Goal: Information Seeking & Learning: Learn about a topic

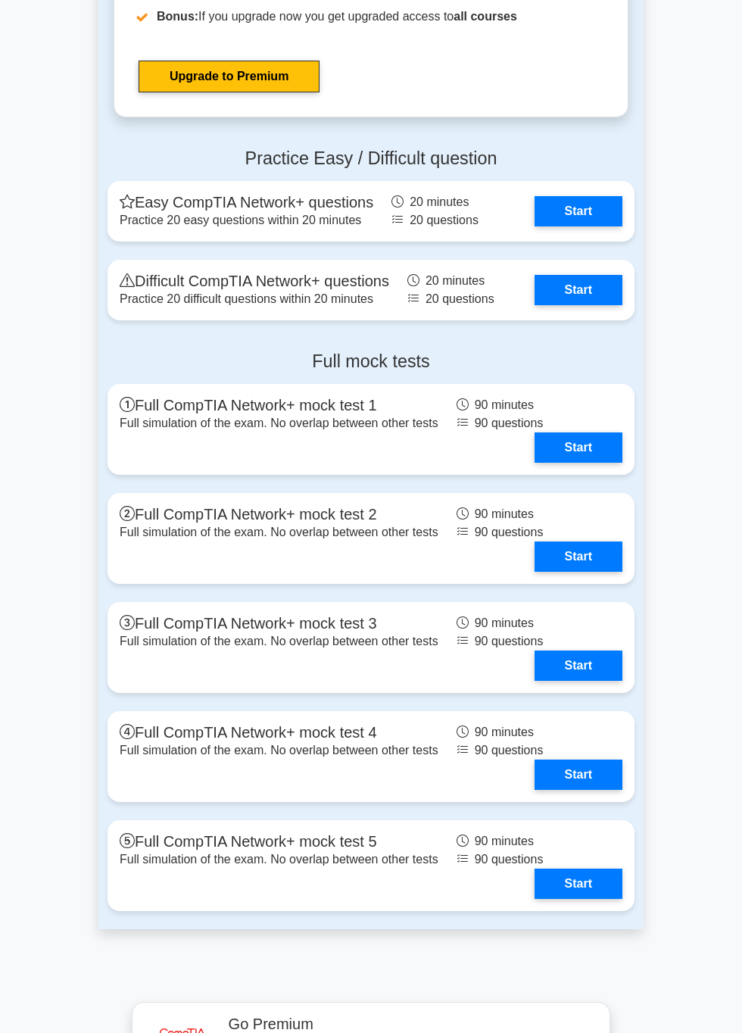
scroll to position [3261, 0]
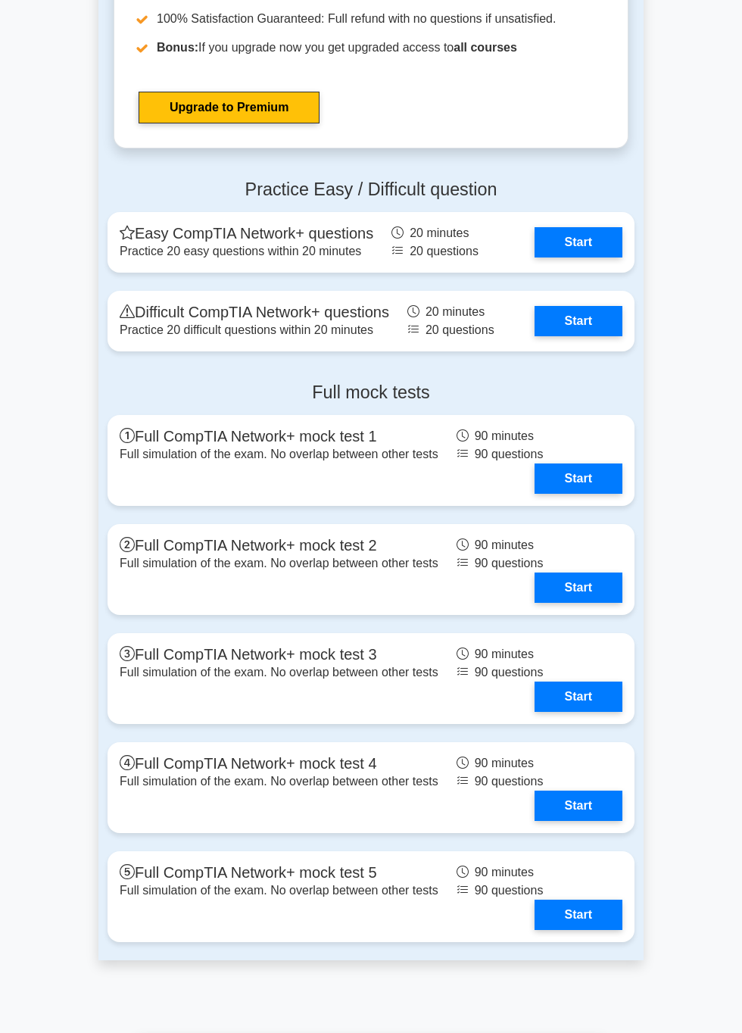
click at [596, 492] on link "Start" at bounding box center [578, 478] width 88 height 30
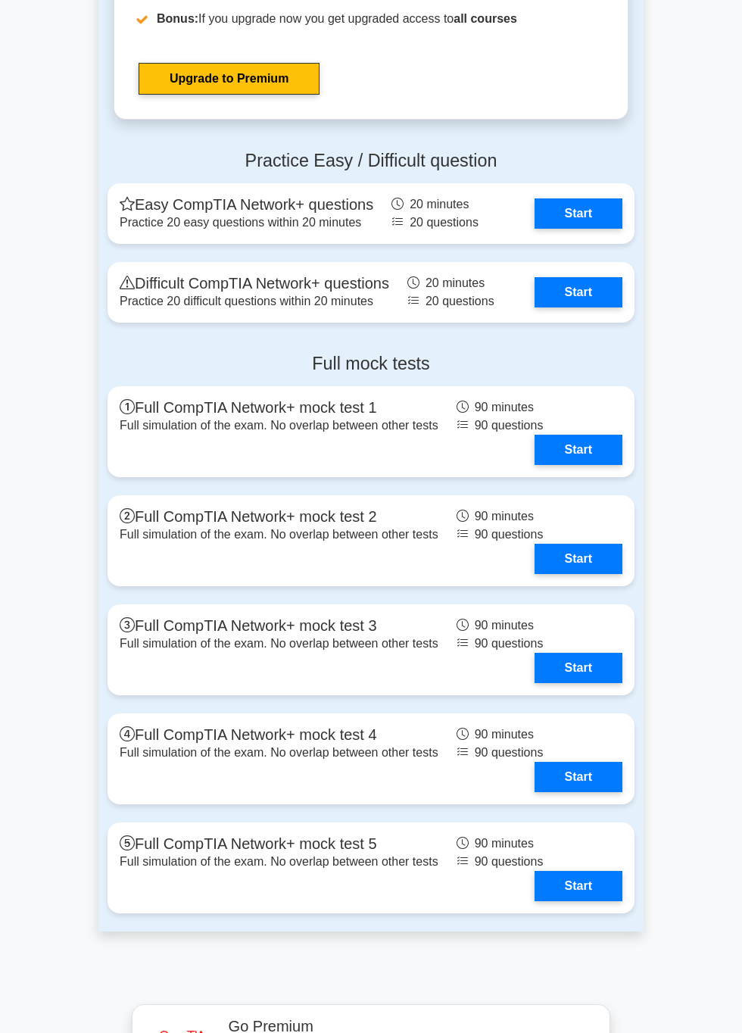
scroll to position [3348, 0]
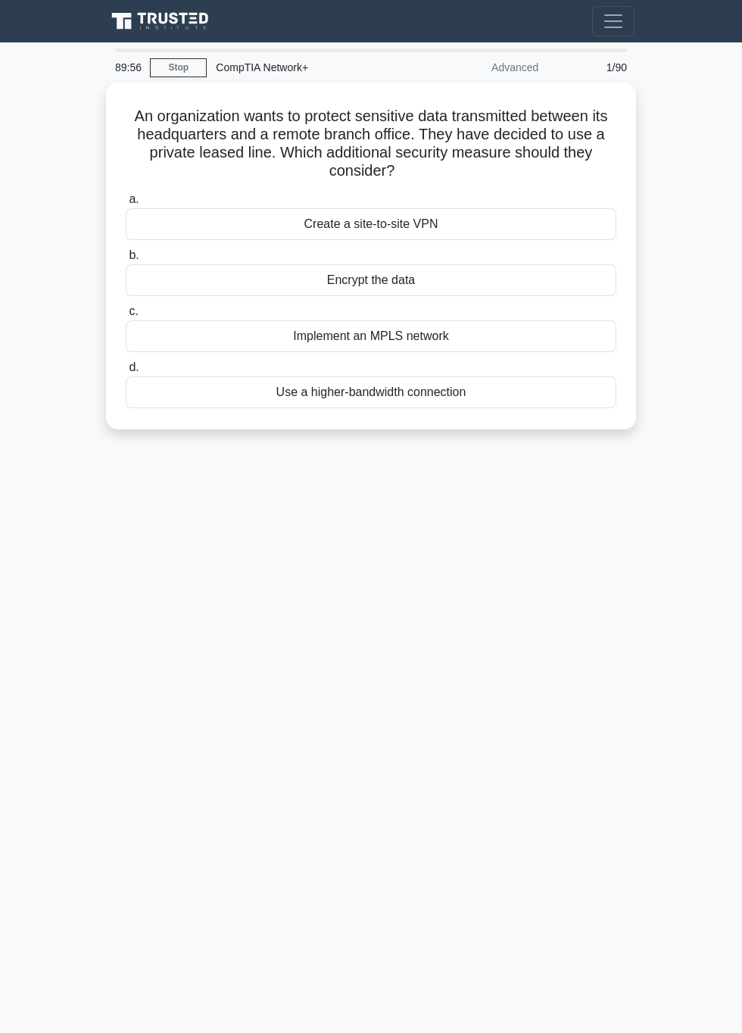
click at [628, 377] on div "An organization wants to protect sensitive data transmitted between its headqua…" at bounding box center [371, 256] width 518 height 335
click at [556, 390] on div "Use a higher-bandwidth connection" at bounding box center [371, 392] width 491 height 32
click at [126, 372] on input "d. Use a higher-bandwidth connection" at bounding box center [126, 368] width 0 height 10
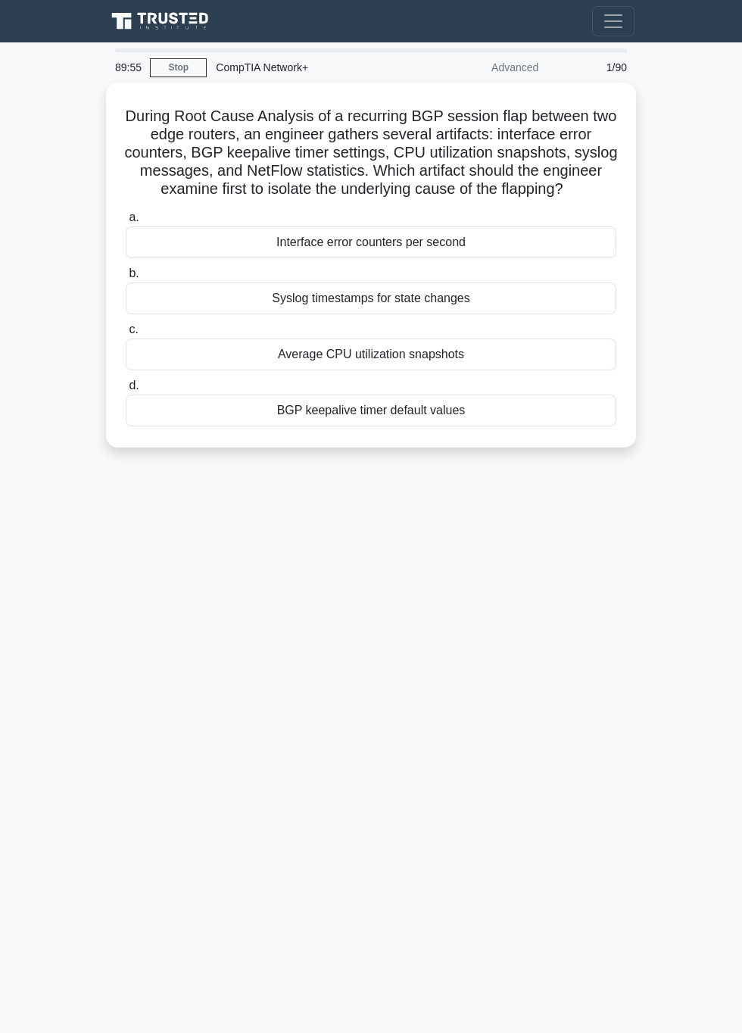
click at [583, 384] on label "d. BGP keepalive timer default values" at bounding box center [371, 401] width 491 height 50
click at [126, 384] on input "d. BGP keepalive timer default values" at bounding box center [126, 386] width 0 height 10
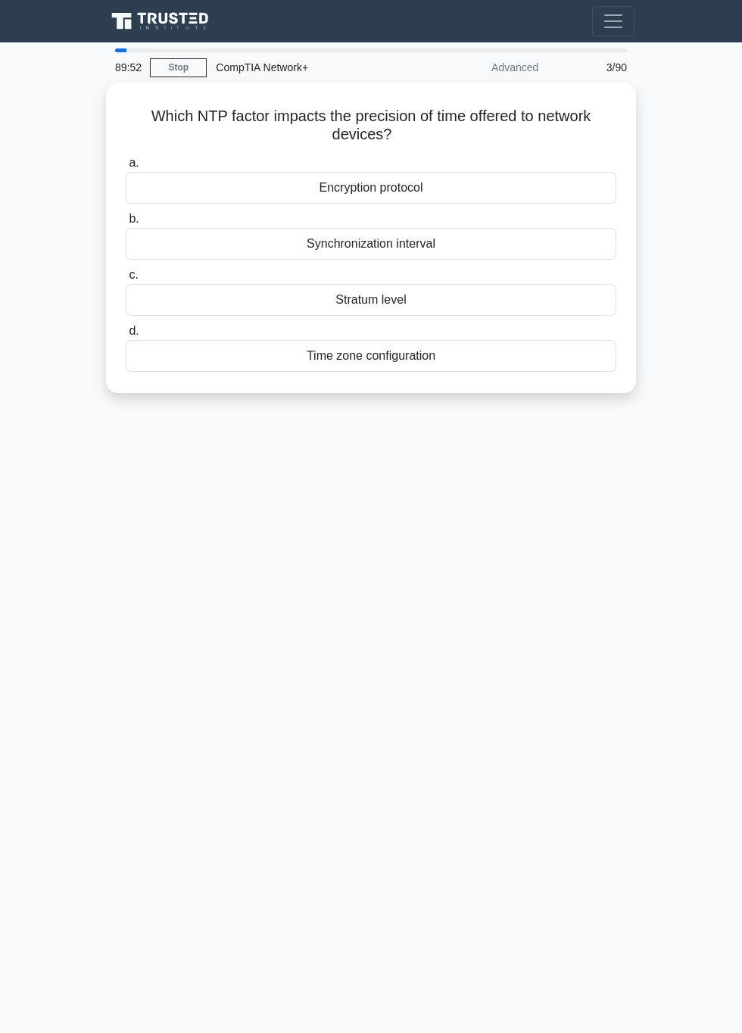
click at [448, 186] on div "Encryption protocol" at bounding box center [371, 188] width 491 height 32
click at [126, 168] on input "a. Encryption protocol" at bounding box center [126, 163] width 0 height 10
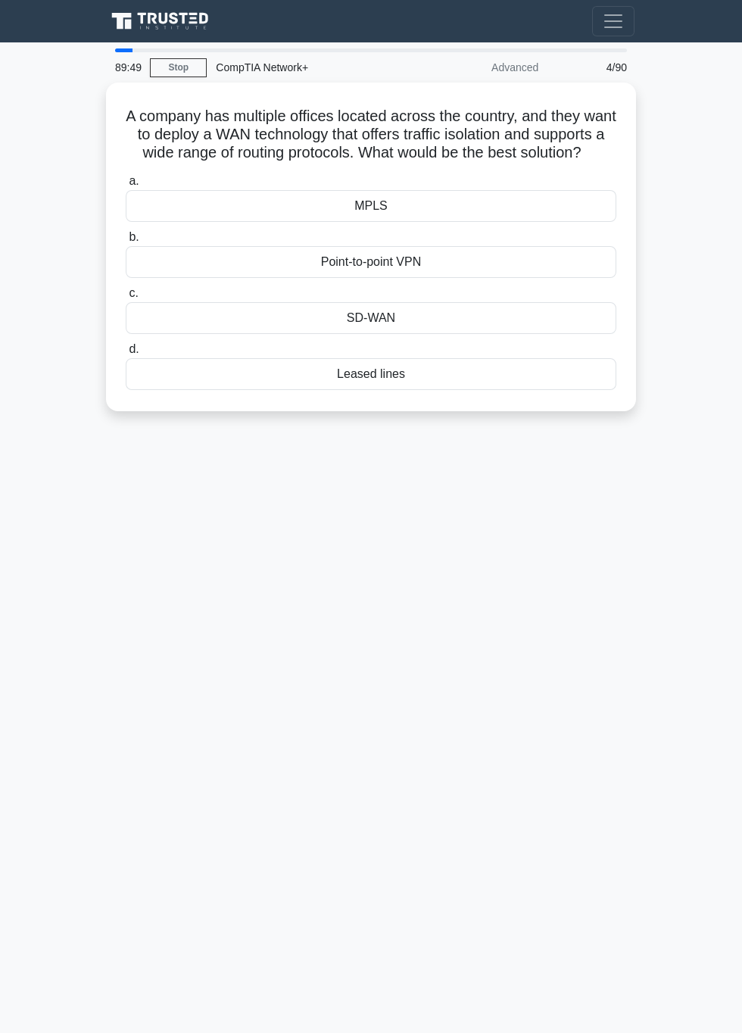
click at [467, 389] on div "Leased lines" at bounding box center [371, 374] width 491 height 32
click at [126, 354] on input "d. Leased lines" at bounding box center [126, 349] width 0 height 10
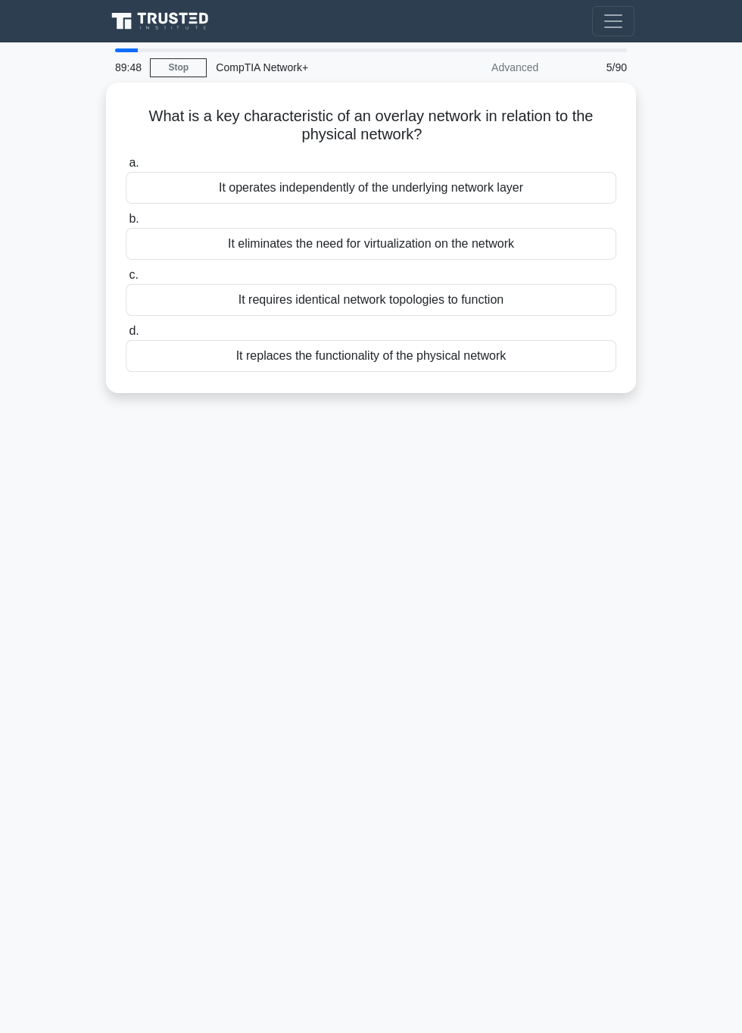
click at [456, 292] on div "It requires identical network topologies to function" at bounding box center [371, 300] width 491 height 32
click at [126, 280] on input "c. It requires identical network topologies to function" at bounding box center [126, 275] width 0 height 10
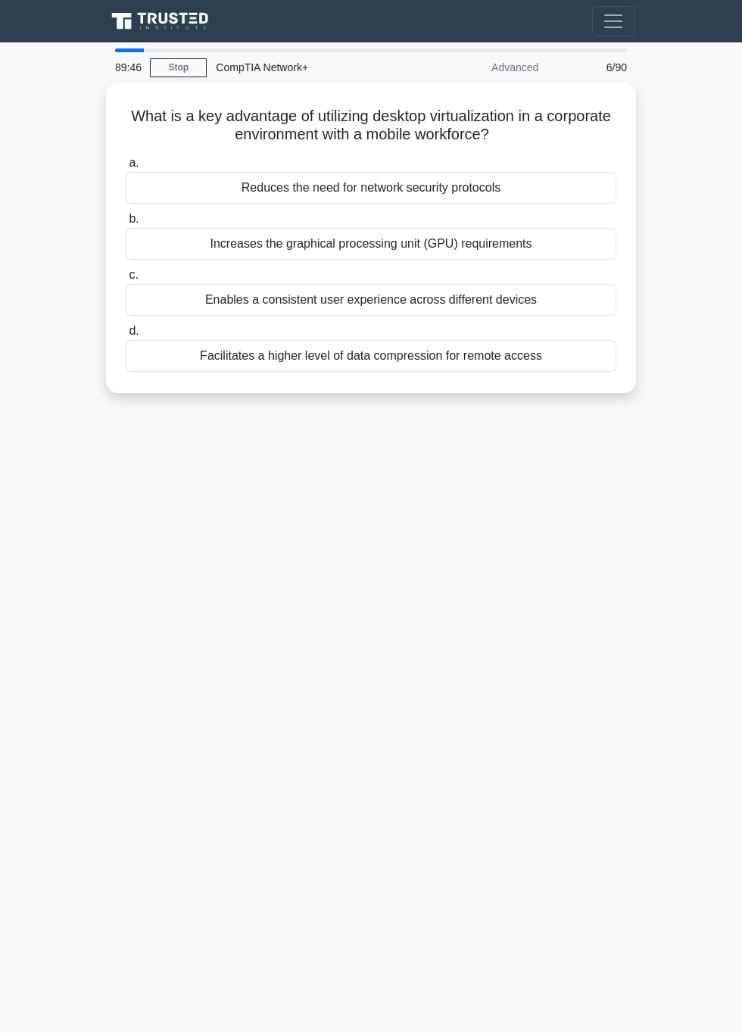
click at [107, 115] on div "What is a key advantage of utilizing desktop virtualization in a corporate envi…" at bounding box center [371, 238] width 530 height 310
click at [538, 231] on div "Increases the graphical processing unit (GPU) requirements" at bounding box center [371, 244] width 491 height 32
click at [126, 224] on input "b. Increases the graphical processing unit (GPU) requirements" at bounding box center [126, 219] width 0 height 10
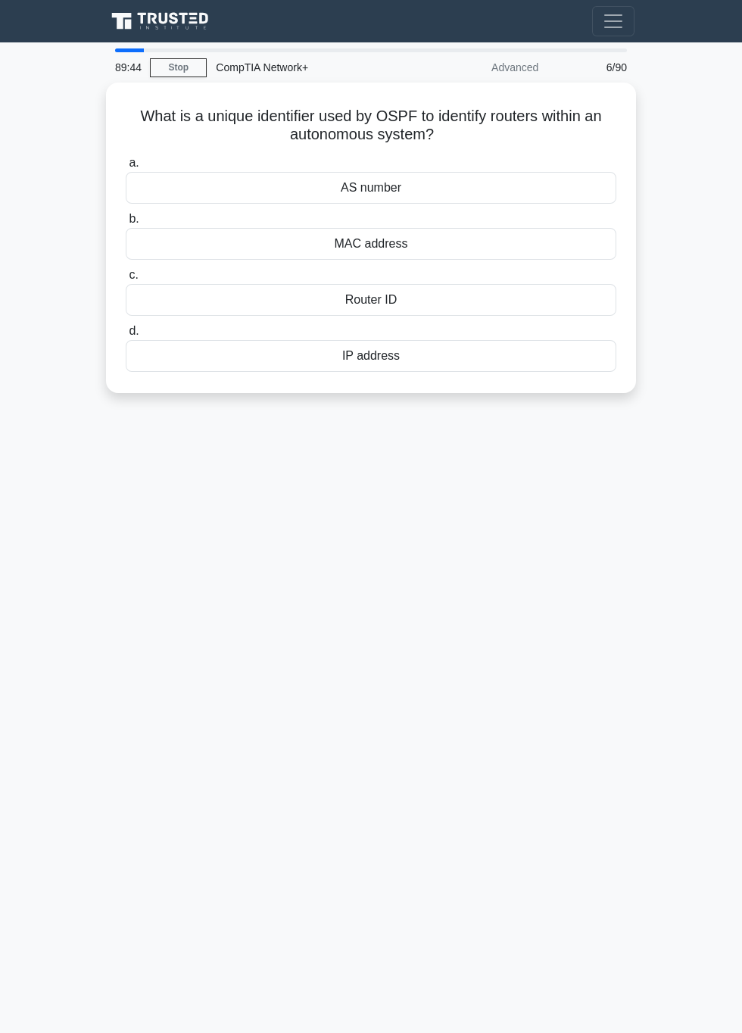
click at [535, 247] on div "MAC address" at bounding box center [371, 244] width 491 height 32
click at [126, 224] on input "b. MAC address" at bounding box center [126, 219] width 0 height 10
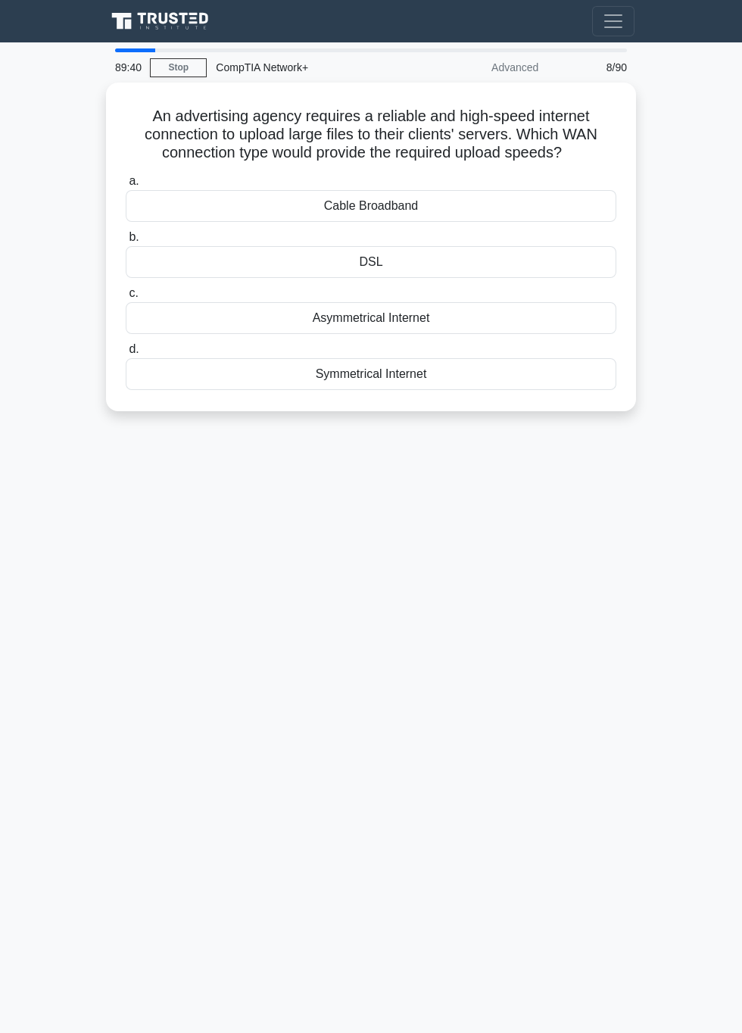
click at [359, 208] on div "Cable Broadband" at bounding box center [371, 206] width 491 height 32
click at [126, 186] on input "a. Cable Broadband" at bounding box center [126, 181] width 0 height 10
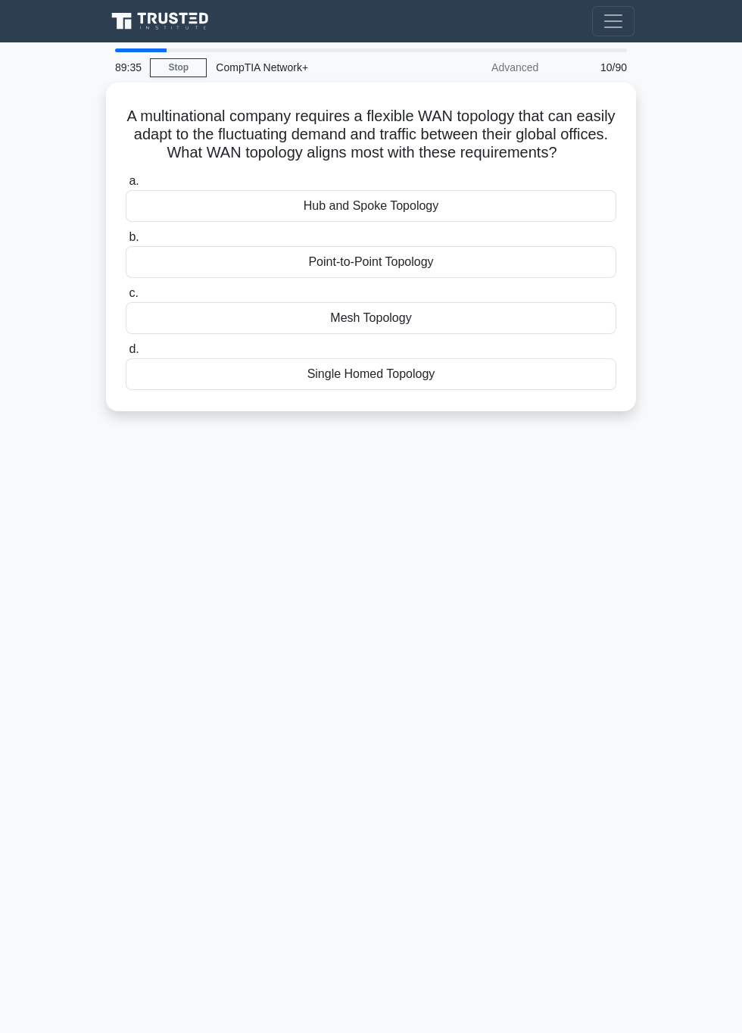
click at [497, 254] on div "Point-to-Point Topology" at bounding box center [371, 262] width 491 height 32
click at [126, 242] on input "b. Point-to-Point Topology" at bounding box center [126, 237] width 0 height 10
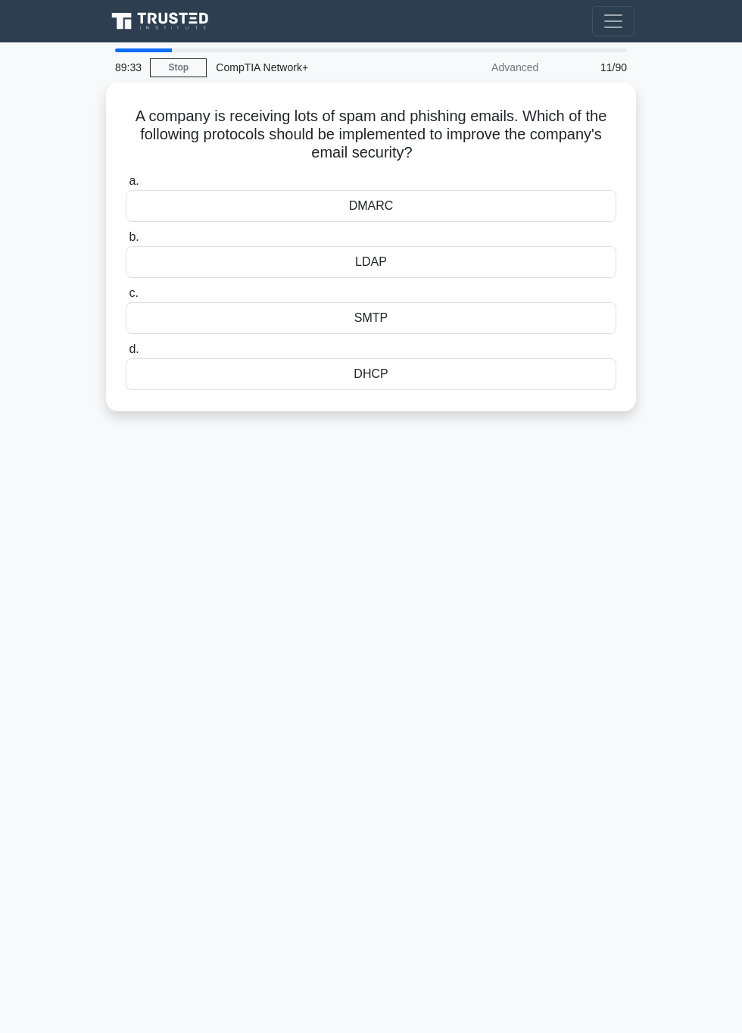
click at [650, 887] on main "89:33 Stop CompTIA Network+ Advanced 11/90 A company is receiving lots of spam …" at bounding box center [371, 537] width 742 height 990
click at [382, 330] on div "a. DMARC b. LDAP" at bounding box center [371, 281] width 509 height 224
click at [454, 302] on div "SMTP" at bounding box center [371, 318] width 491 height 32
click at [126, 298] on input "c. SMTP" at bounding box center [126, 293] width 0 height 10
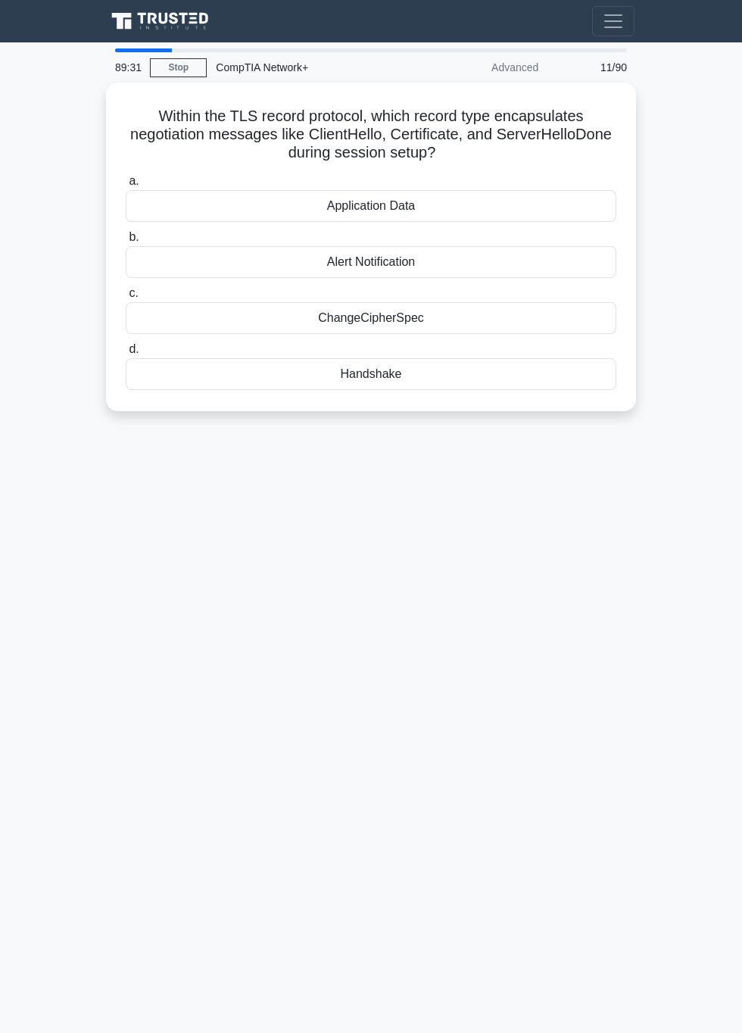
click at [497, 307] on div "ChangeCipherSpec" at bounding box center [371, 318] width 491 height 32
click at [126, 298] on input "c. ChangeCipherSpec" at bounding box center [126, 293] width 0 height 10
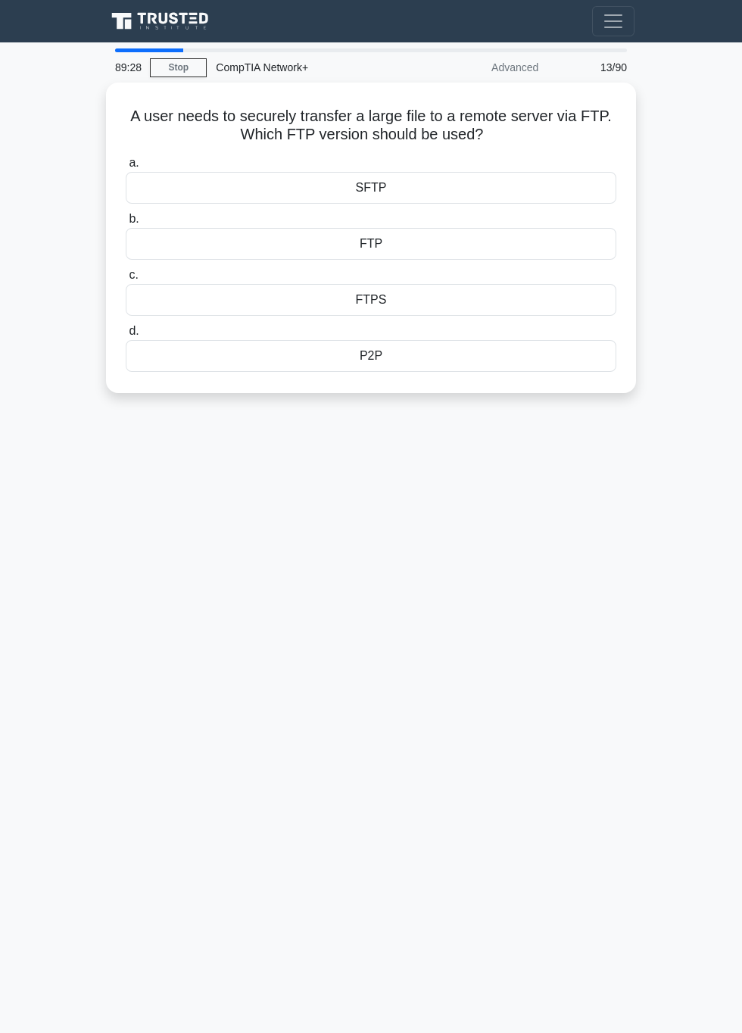
click at [634, 805] on main "89:28 Stop CompTIA Network+ Advanced 13/90 A user needs to securely transfer a …" at bounding box center [371, 537] width 742 height 990
click at [427, 288] on div "FTPS" at bounding box center [371, 300] width 491 height 32
click at [126, 280] on input "c. FTPS" at bounding box center [126, 275] width 0 height 10
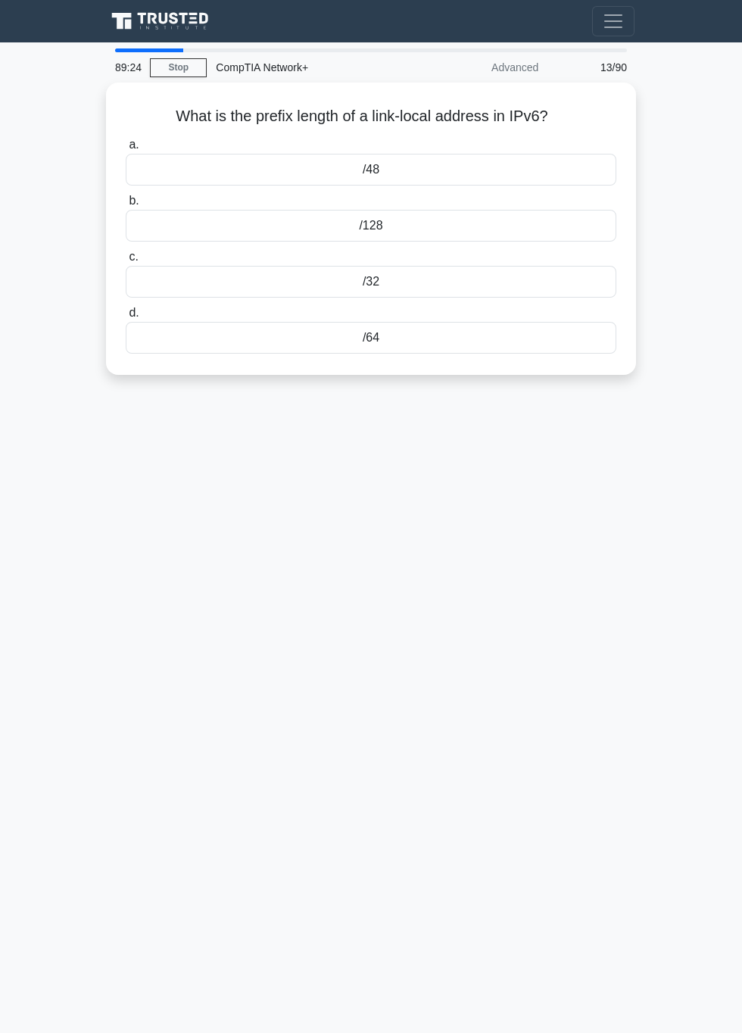
click at [527, 248] on label "c. /32" at bounding box center [371, 273] width 491 height 50
click at [126, 252] on input "c. /32" at bounding box center [126, 257] width 0 height 10
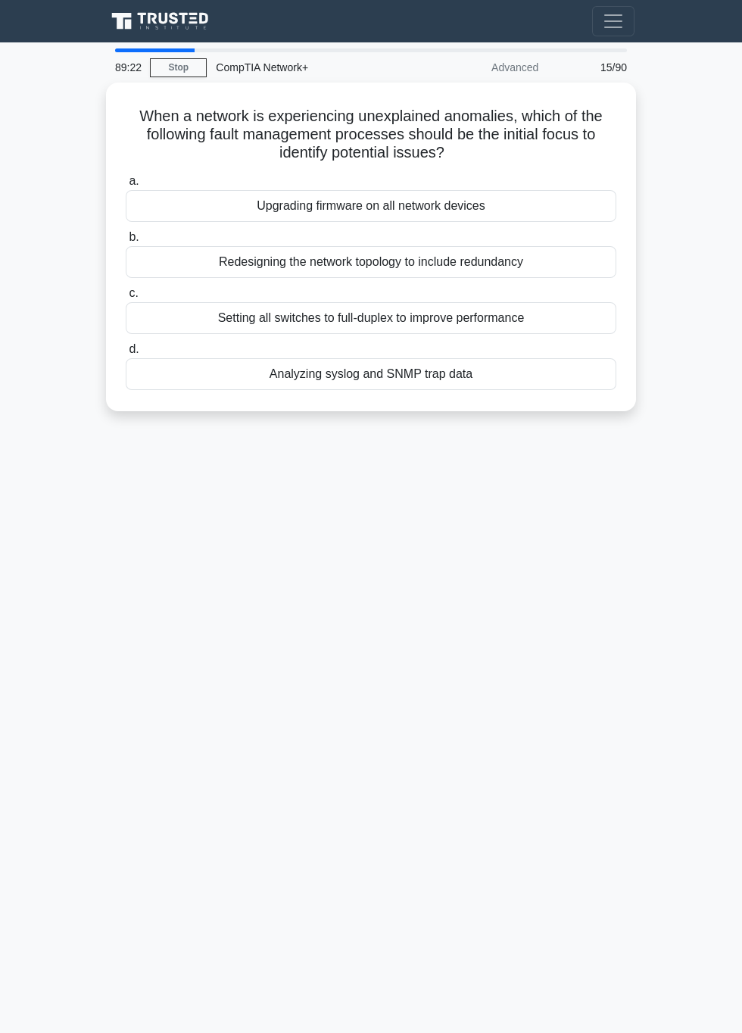
click at [541, 248] on div "Redesigning the network topology to include redundancy" at bounding box center [371, 262] width 491 height 32
click at [126, 242] on input "b. Redesigning the network topology to include redundancy" at bounding box center [126, 237] width 0 height 10
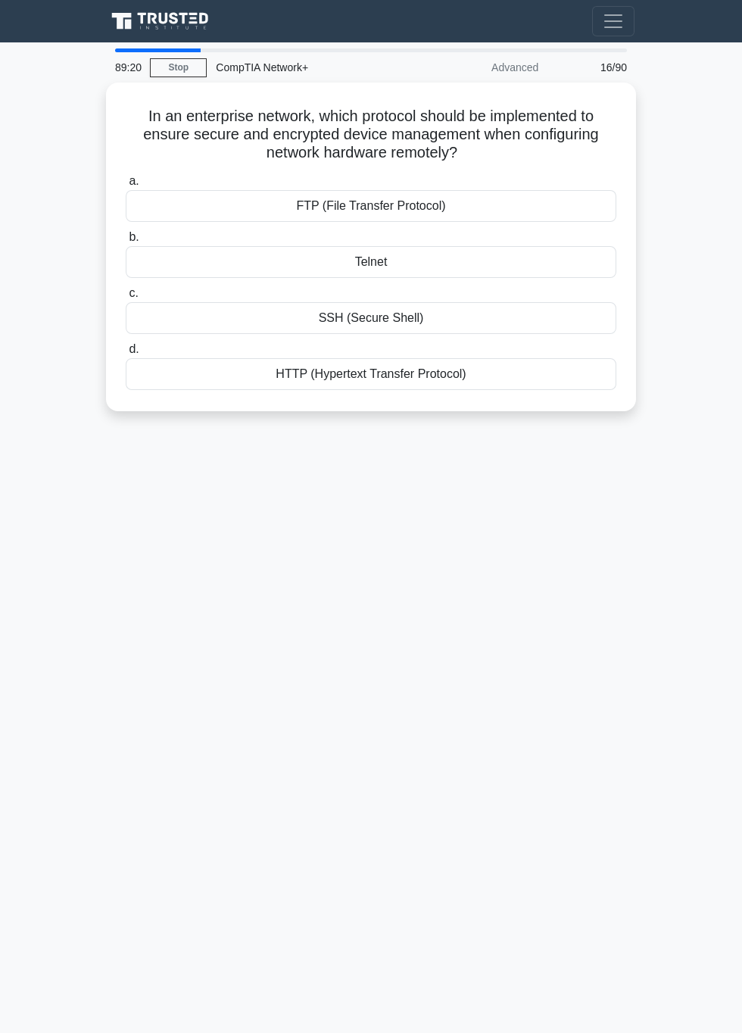
click at [494, 313] on div "SSH (Secure Shell)" at bounding box center [371, 318] width 491 height 32
click at [126, 298] on input "c. SSH (Secure Shell)" at bounding box center [126, 293] width 0 height 10
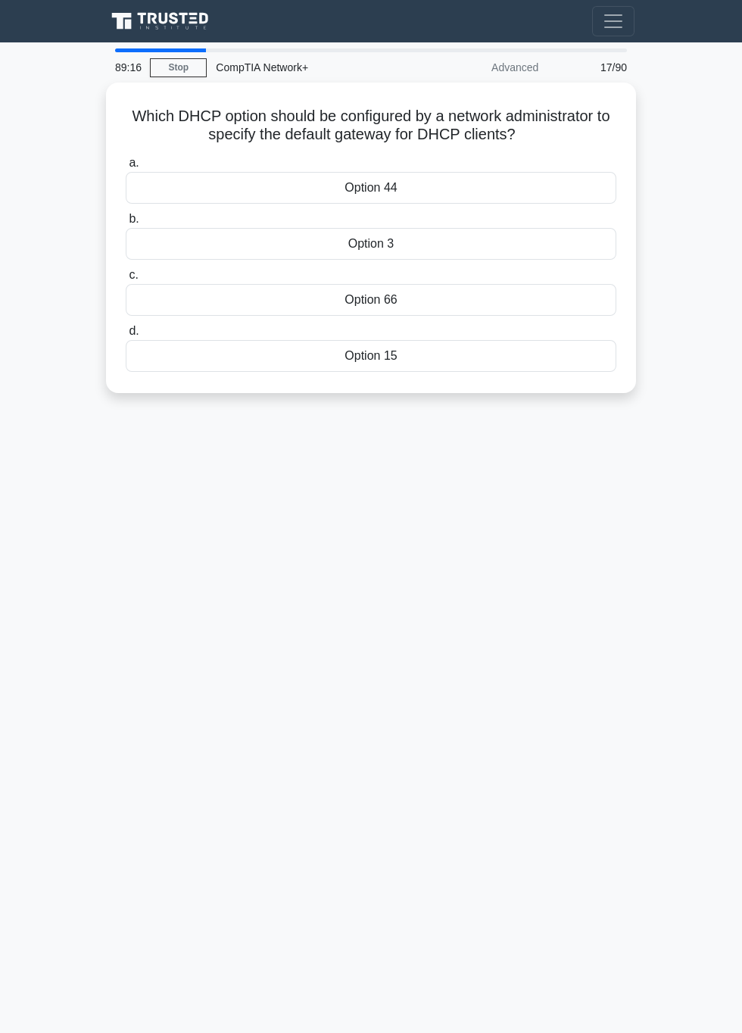
click at [519, 242] on div "Option 3" at bounding box center [371, 244] width 491 height 32
click at [126, 224] on input "b. Option 3" at bounding box center [126, 219] width 0 height 10
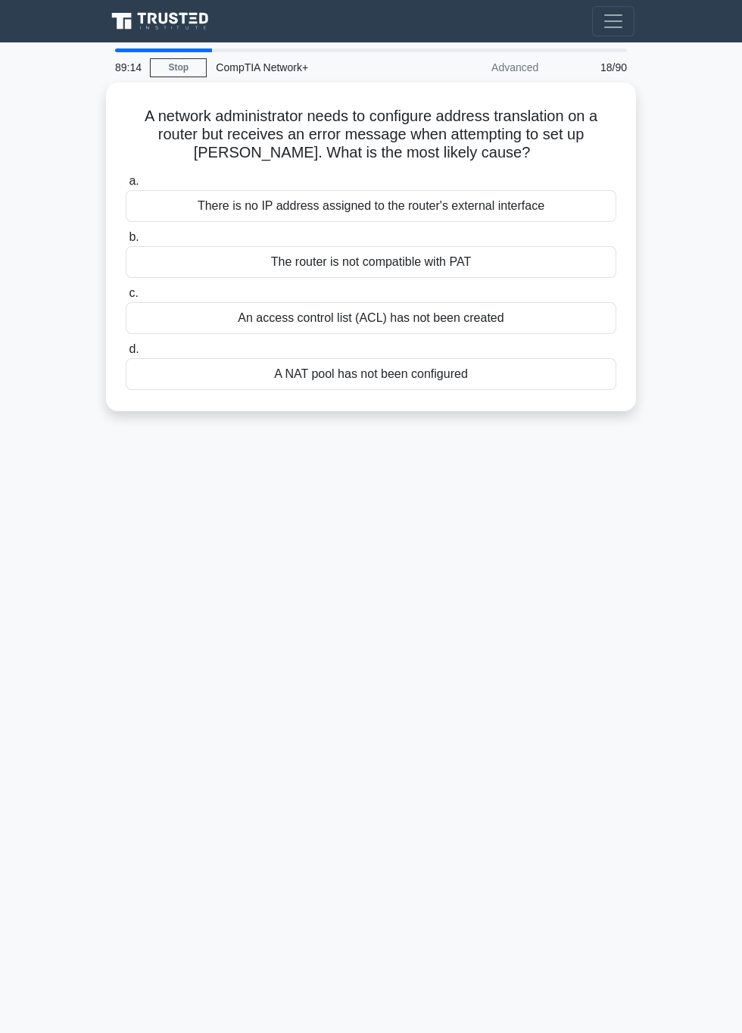
click at [501, 311] on div "An access control list (ACL) has not been created" at bounding box center [371, 318] width 491 height 32
click at [126, 298] on input "c. An access control list (ACL) has not been created" at bounding box center [126, 293] width 0 height 10
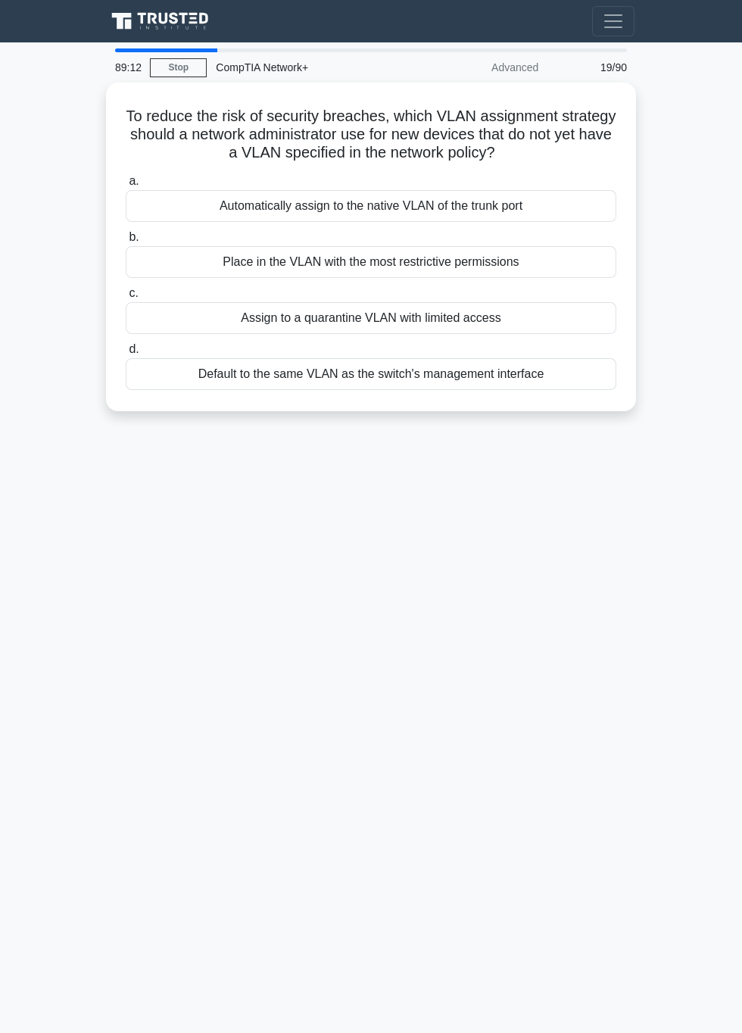
click at [509, 302] on div "Assign to a quarantine VLAN with limited access" at bounding box center [371, 318] width 491 height 32
click at [126, 298] on input "c. Assign to a quarantine VLAN with limited access" at bounding box center [126, 293] width 0 height 10
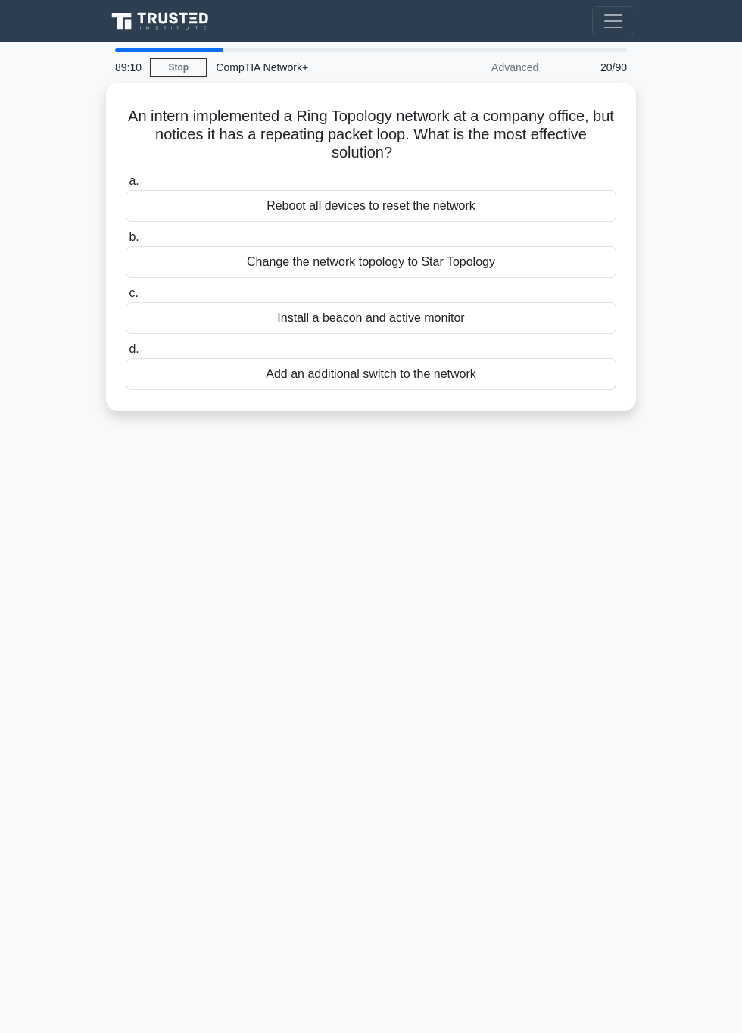
click at [495, 382] on div "Add an additional switch to the network" at bounding box center [371, 374] width 491 height 32
click at [126, 354] on input "d. Add an additional switch to the network" at bounding box center [126, 349] width 0 height 10
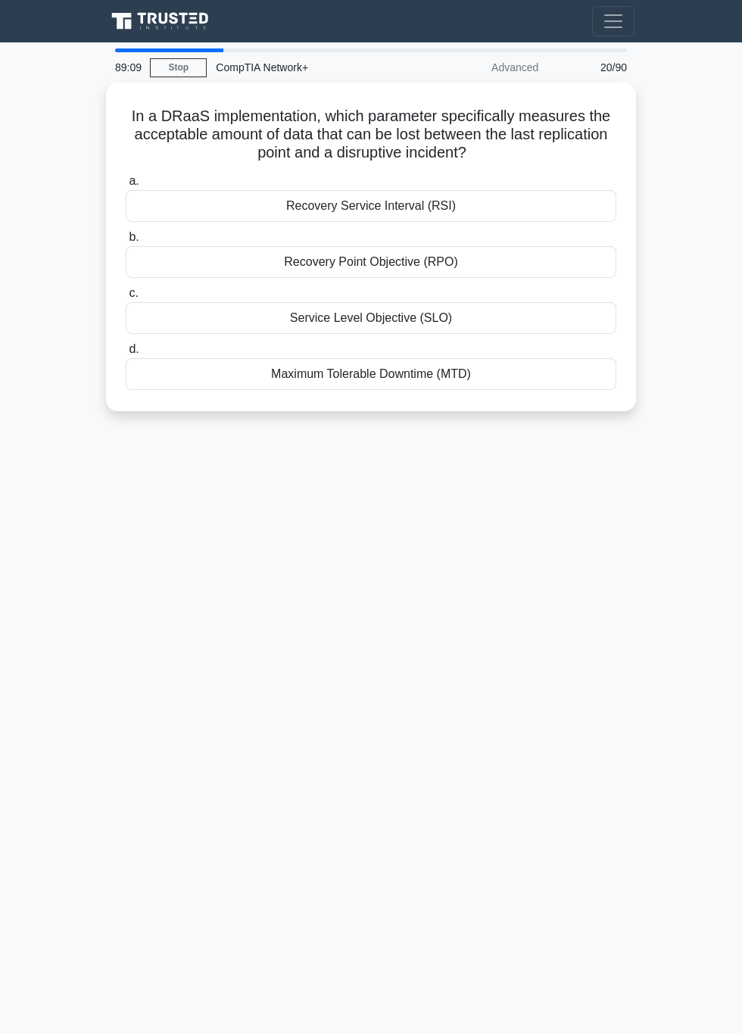
click at [513, 341] on label "d. Maximum Tolerable Downtime (MTD)" at bounding box center [371, 365] width 491 height 50
click at [126, 344] on input "d. Maximum Tolerable Downtime (MTD)" at bounding box center [126, 349] width 0 height 10
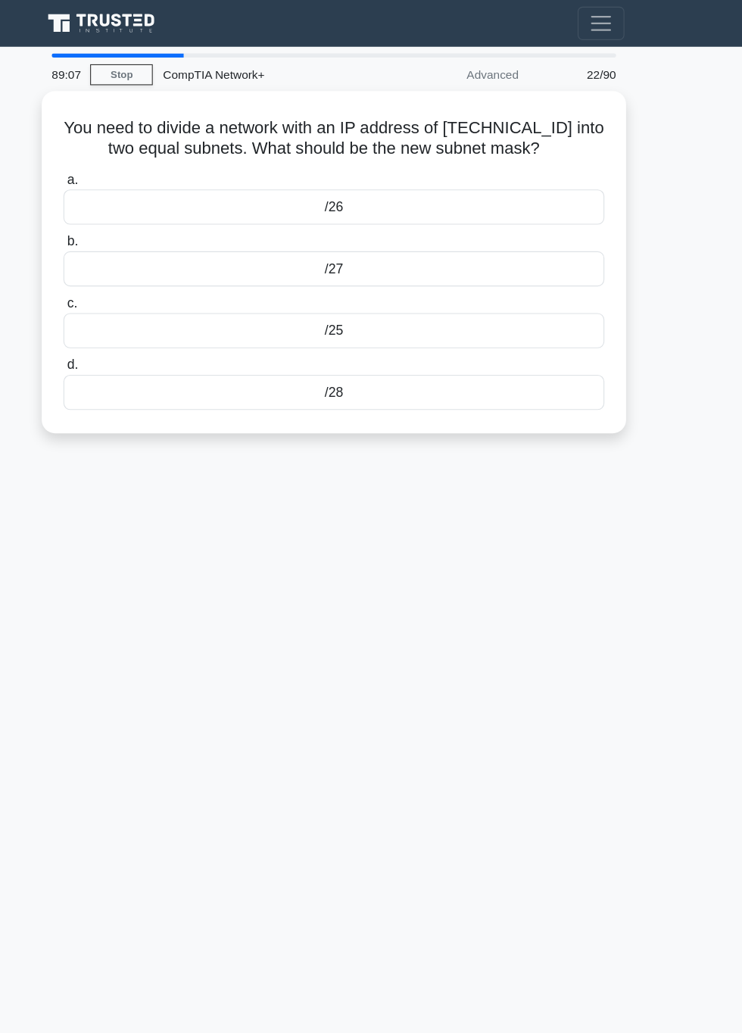
click at [562, 277] on label "c. /25" at bounding box center [371, 291] width 491 height 50
click at [126, 277] on input "c. /25" at bounding box center [126, 275] width 0 height 10
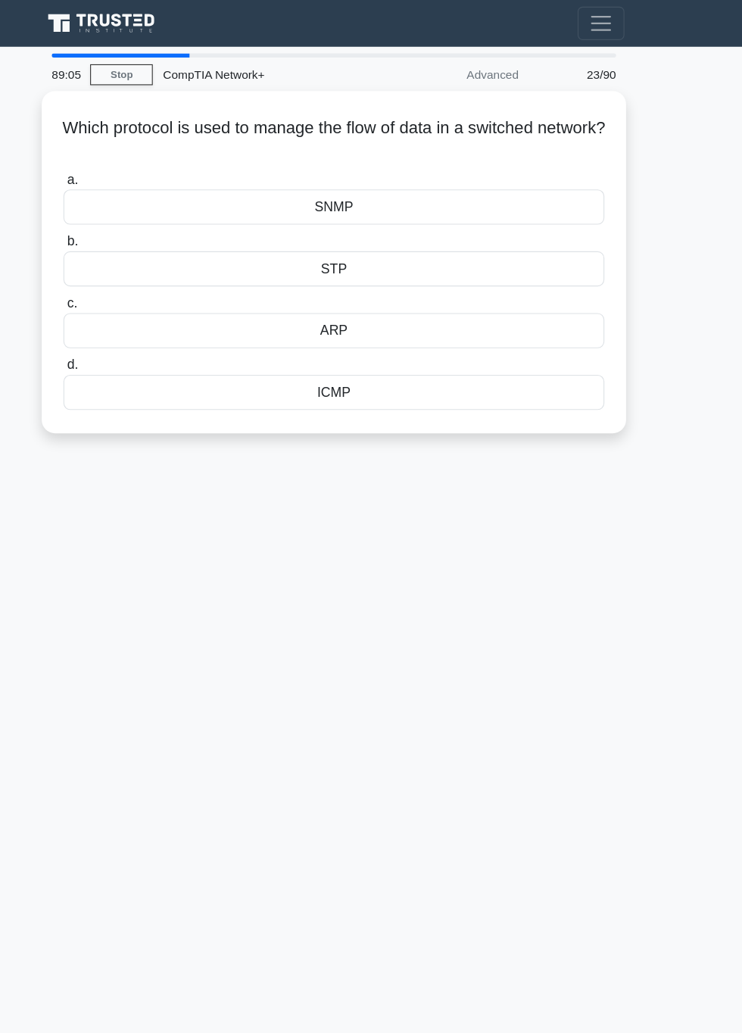
click at [503, 284] on div "ARP" at bounding box center [371, 300] width 491 height 32
click at [126, 280] on input "c. ARP" at bounding box center [126, 275] width 0 height 10
